Goal: Check status: Check status

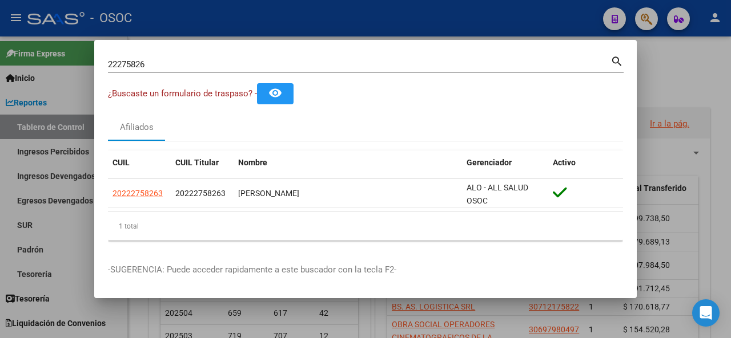
click at [169, 65] on input "22275826" at bounding box center [359, 64] width 502 height 10
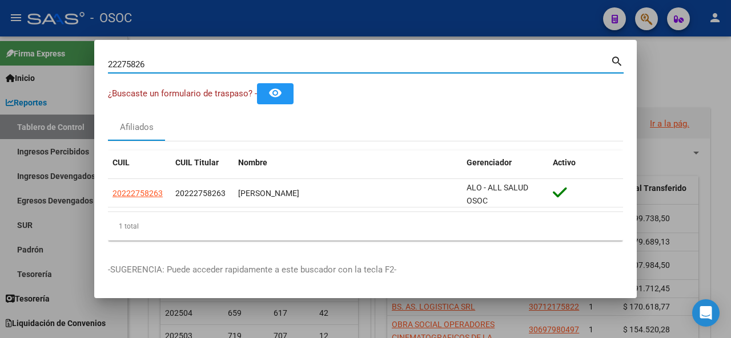
click at [168, 65] on input "22275826" at bounding box center [359, 64] width 502 height 10
paste input "0029591"
type input "20029591"
click at [618, 63] on mat-icon "search" at bounding box center [616, 61] width 13 height 14
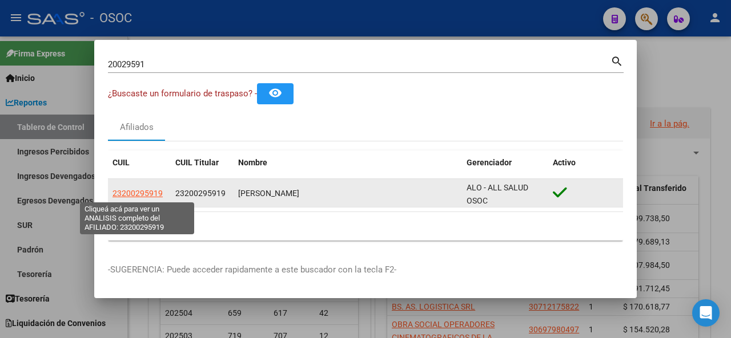
click at [132, 191] on span "23200295919" at bounding box center [137, 193] width 50 height 9
type textarea "23200295919"
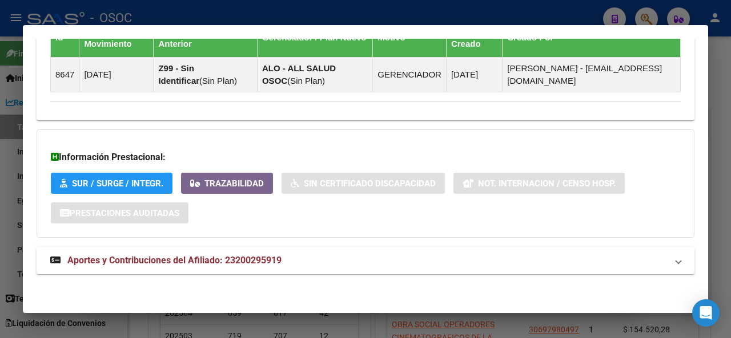
scroll to position [810, 0]
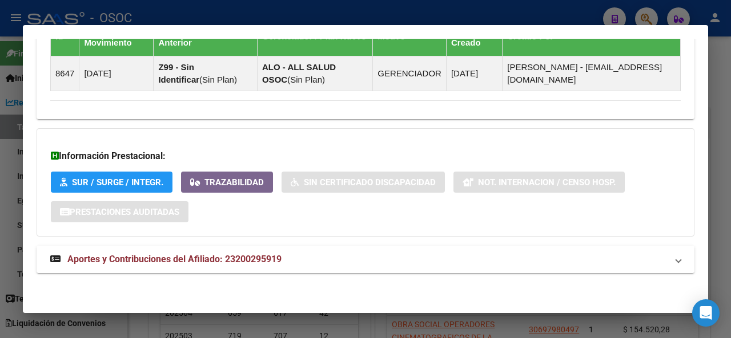
click at [155, 255] on span "Aportes y Contribuciones del Afiliado: 23200295919" at bounding box center [174, 259] width 214 height 11
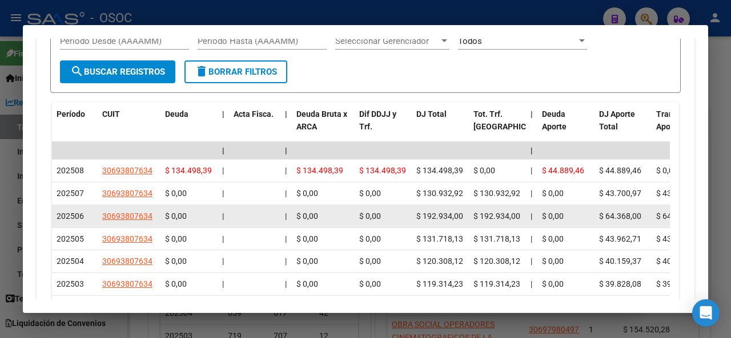
scroll to position [1210, 0]
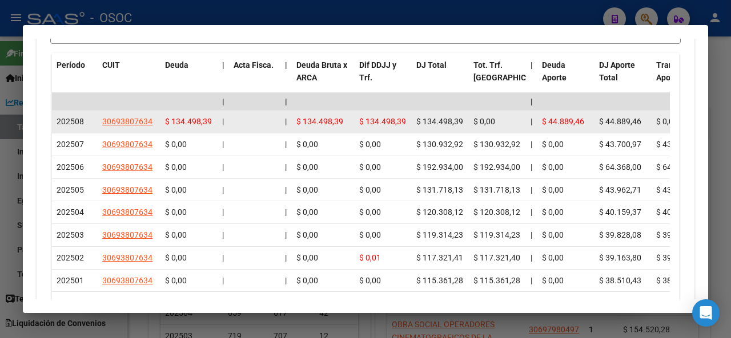
drag, startPoint x: 603, startPoint y: 147, endPoint x: 630, endPoint y: 150, distance: 27.6
click at [630, 126] on span "$ 44.889,46" at bounding box center [620, 121] width 42 height 9
